Goal: Complete application form

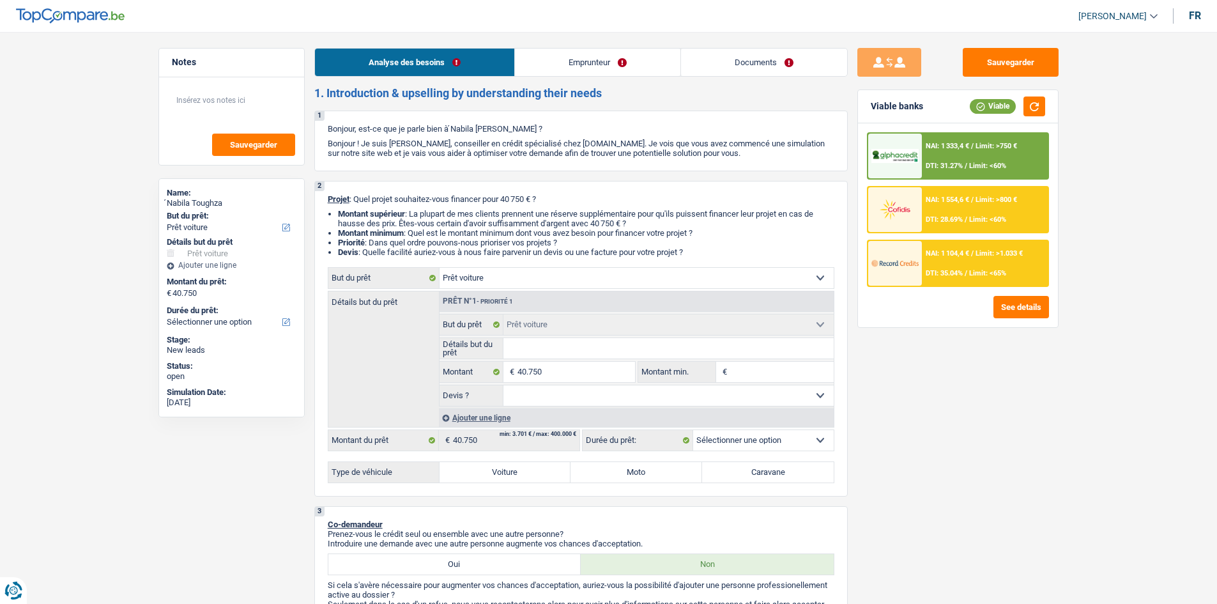
select select "car"
select select "publicEmployee"
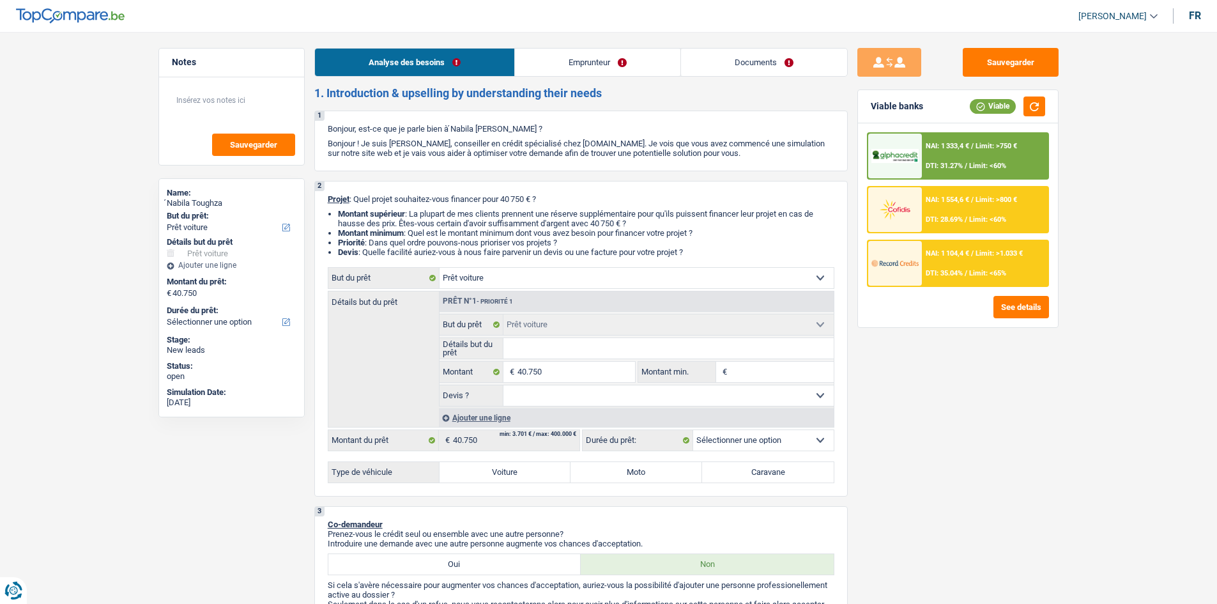
select select "familyAllowances"
select select "netSalary"
select select "mealVouchers"
select select "ownerWithoutMortgage"
select select "cardOrCredit"
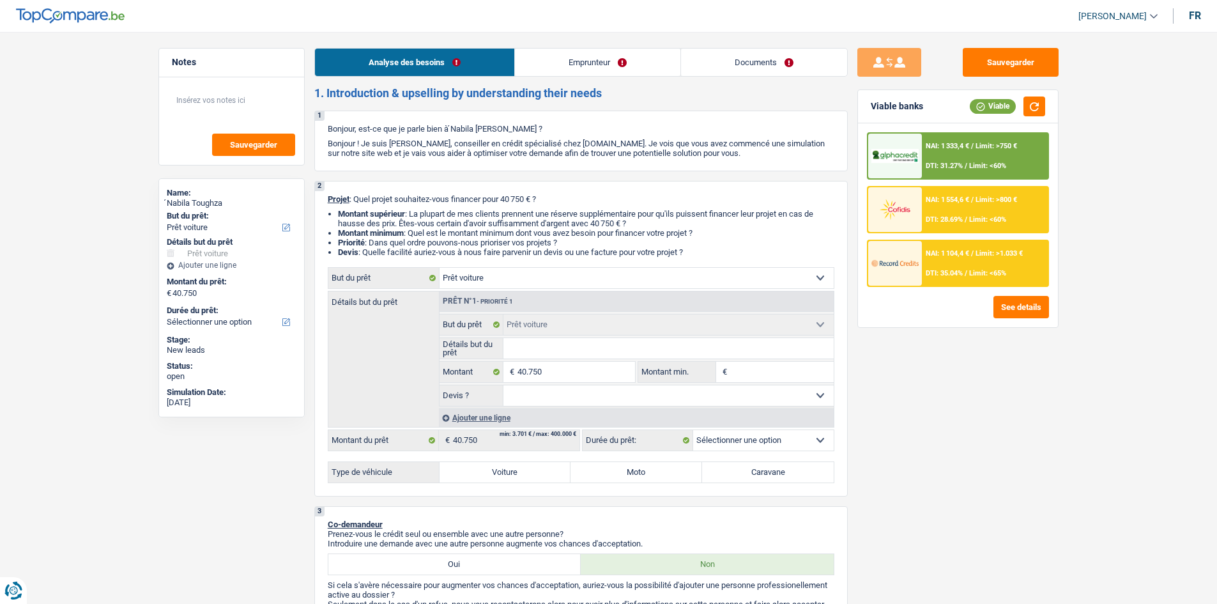
select select "car"
drag, startPoint x: 277, startPoint y: 0, endPoint x: 314, endPoint y: -44, distance: 57.6
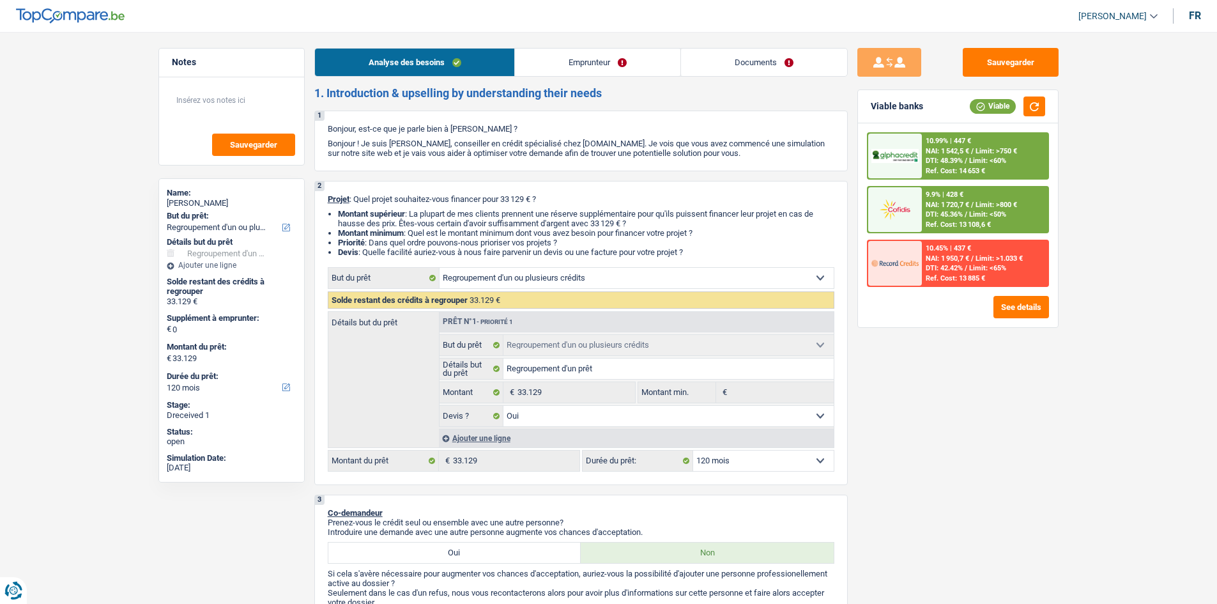
select select "refinancing"
select select "120"
select select "refinancing"
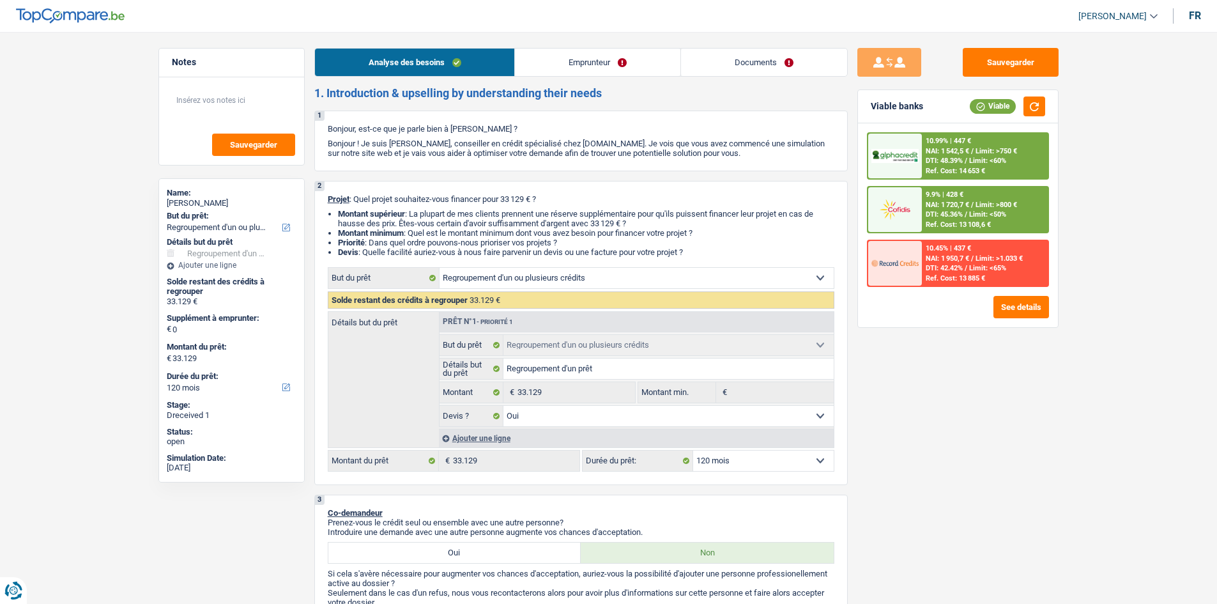
select select "yes"
select select "120"
select select "publicEmployee"
select select "netSalary"
select select "mealVouchers"
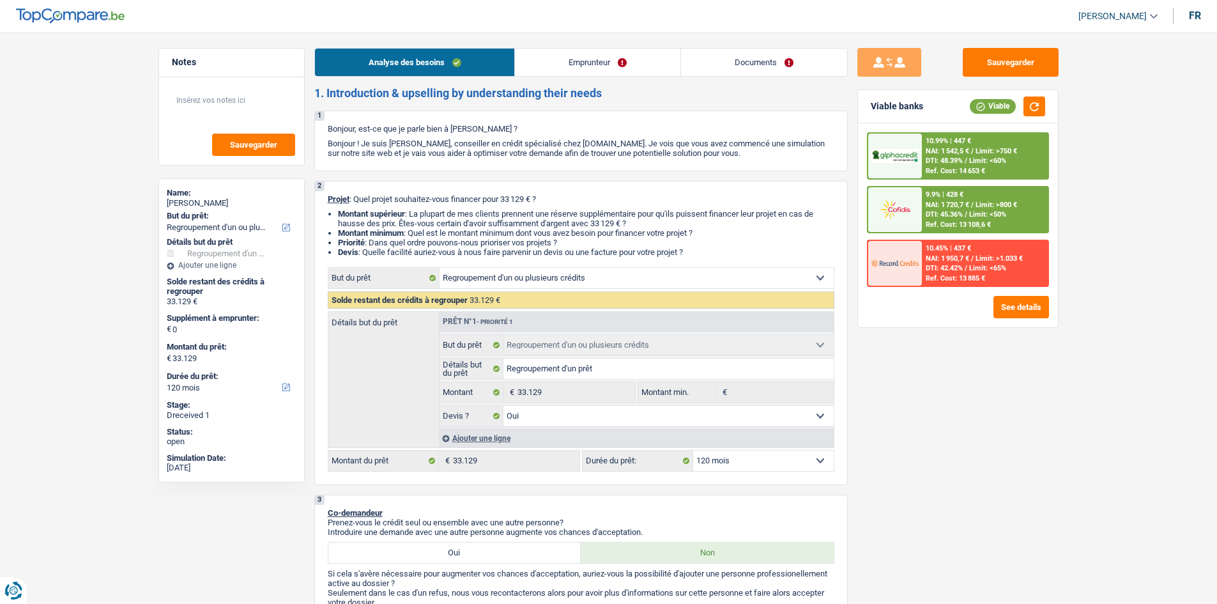
select select "rents"
select select "creditConsolidation"
select select "120"
select select "cardOrCredit"
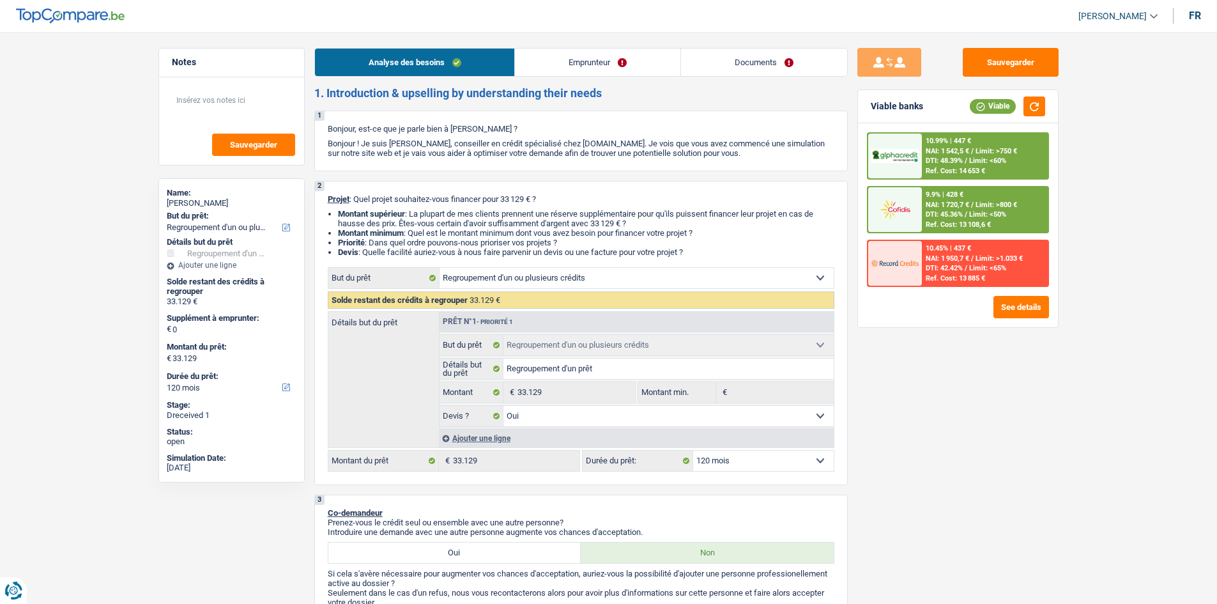
select select "cardOrCredit"
select select "refinancing"
select select "yes"
select select "120"
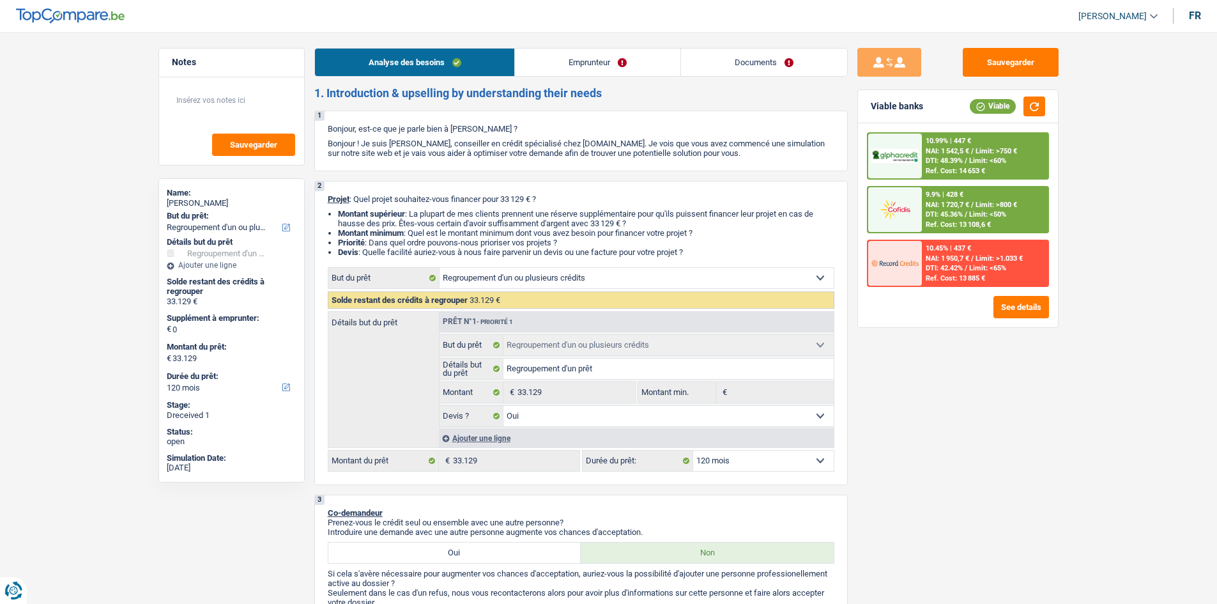
select select "32"
select select "single"
click at [592, 63] on link "Emprunteur" at bounding box center [597, 62] width 165 height 27
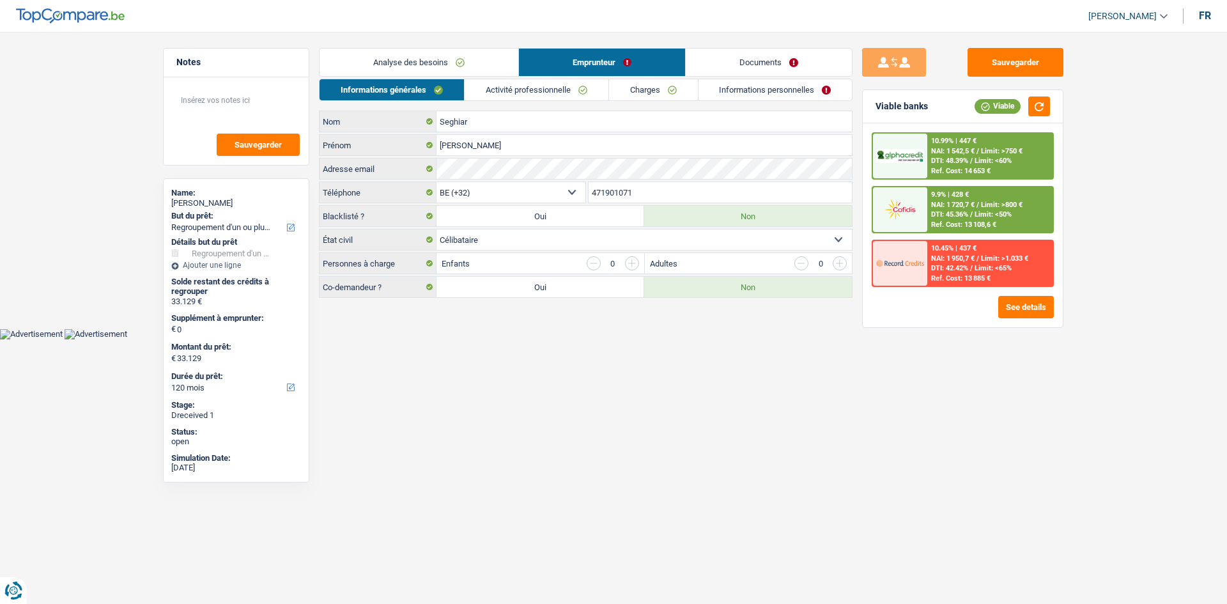
click at [457, 59] on link "Analyse des besoins" at bounding box center [418, 62] width 199 height 27
